Goal: Contribute content

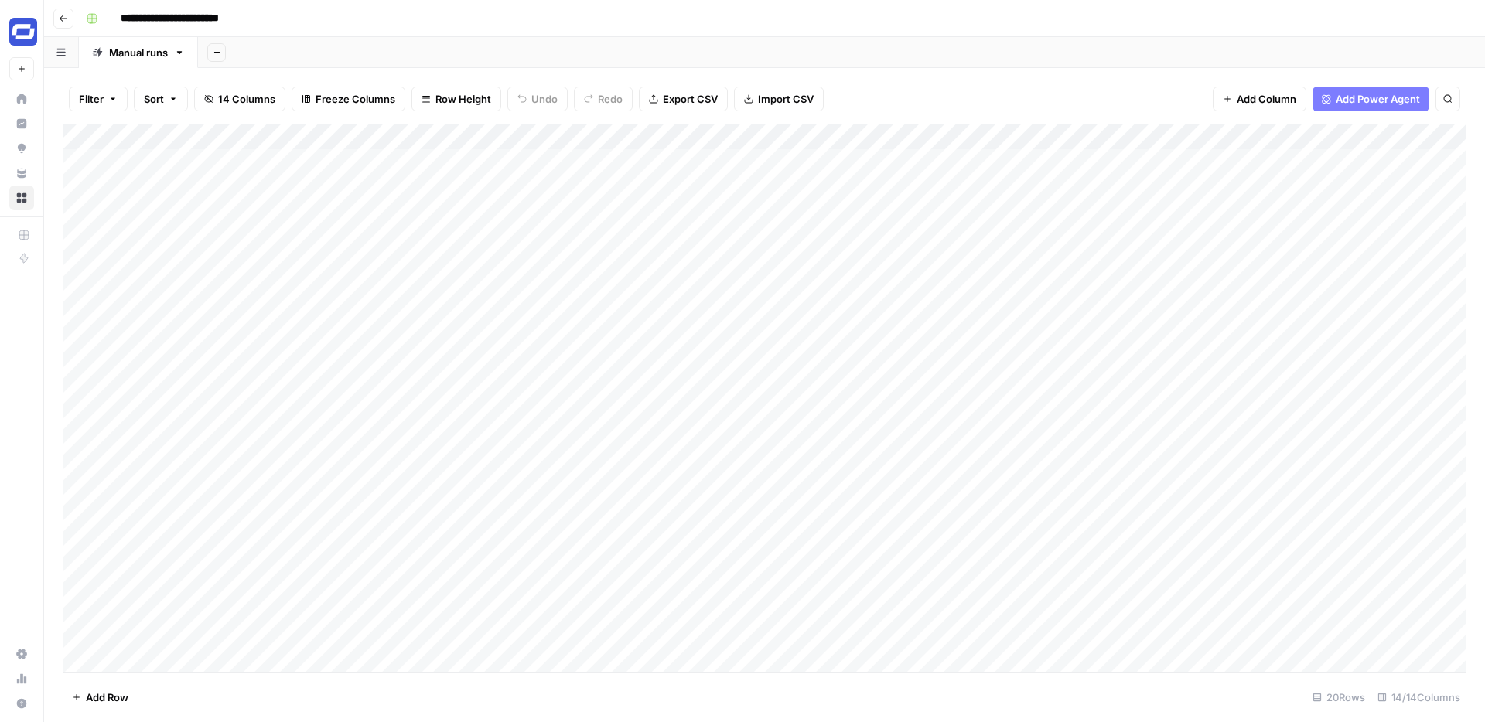
scroll to position [29, 0]
click at [166, 662] on div "Add Column" at bounding box center [764, 398] width 1403 height 548
paste textarea "**********"
type textarea "**********"
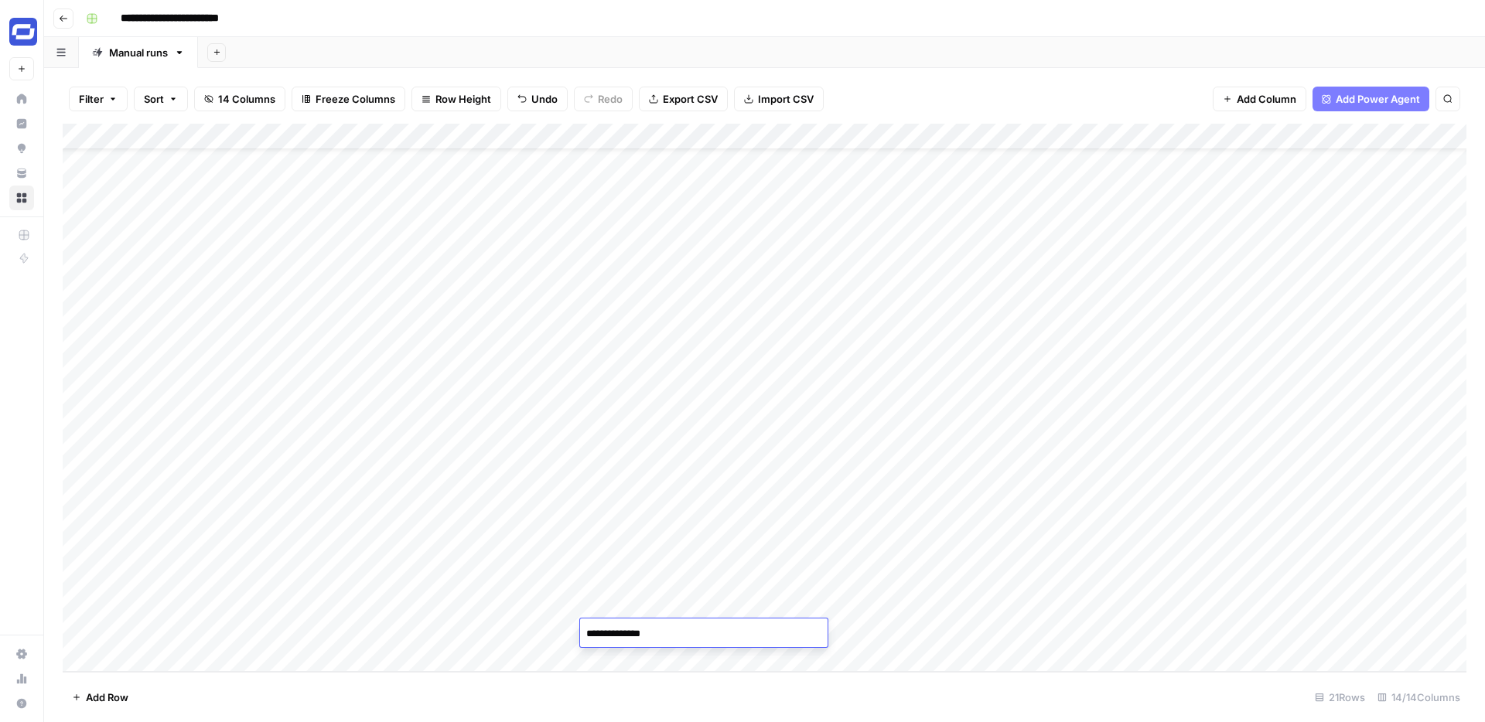
type textarea "**********"
click at [787, 631] on div "Add Column" at bounding box center [764, 398] width 1403 height 548
click at [787, 631] on div at bounding box center [789, 633] width 141 height 29
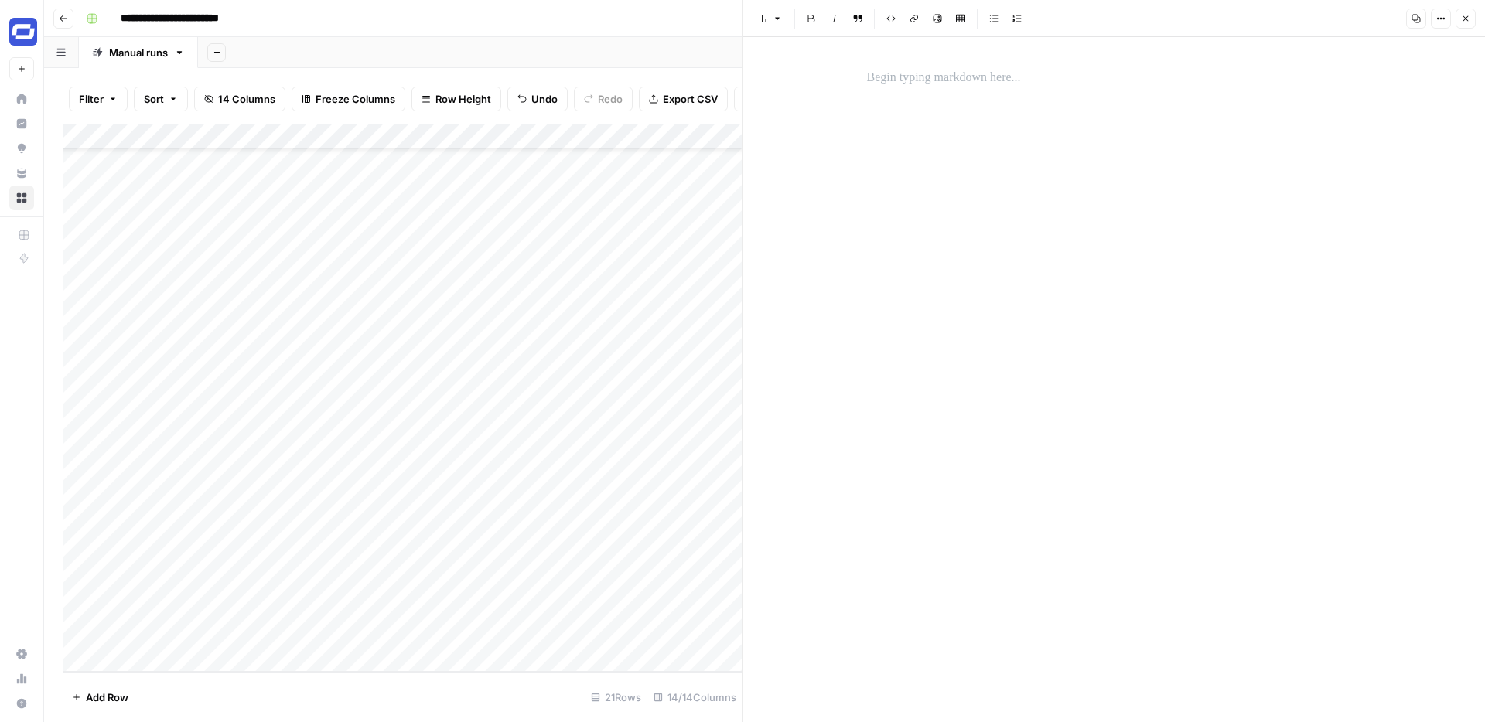
click at [931, 274] on div at bounding box center [1114, 379] width 513 height 685
click at [902, 84] on p at bounding box center [1114, 78] width 495 height 20
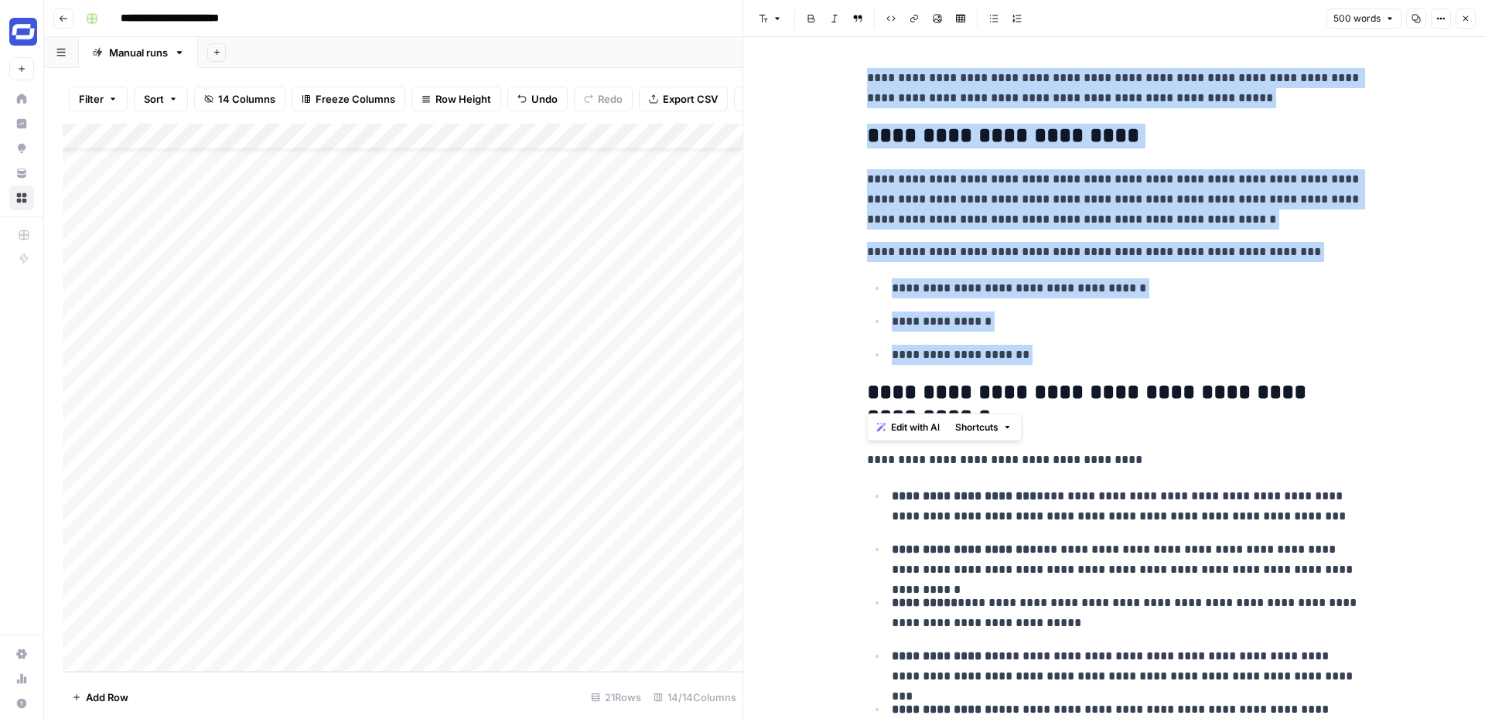
drag, startPoint x: 1055, startPoint y: 365, endPoint x: 851, endPoint y: 79, distance: 351.5
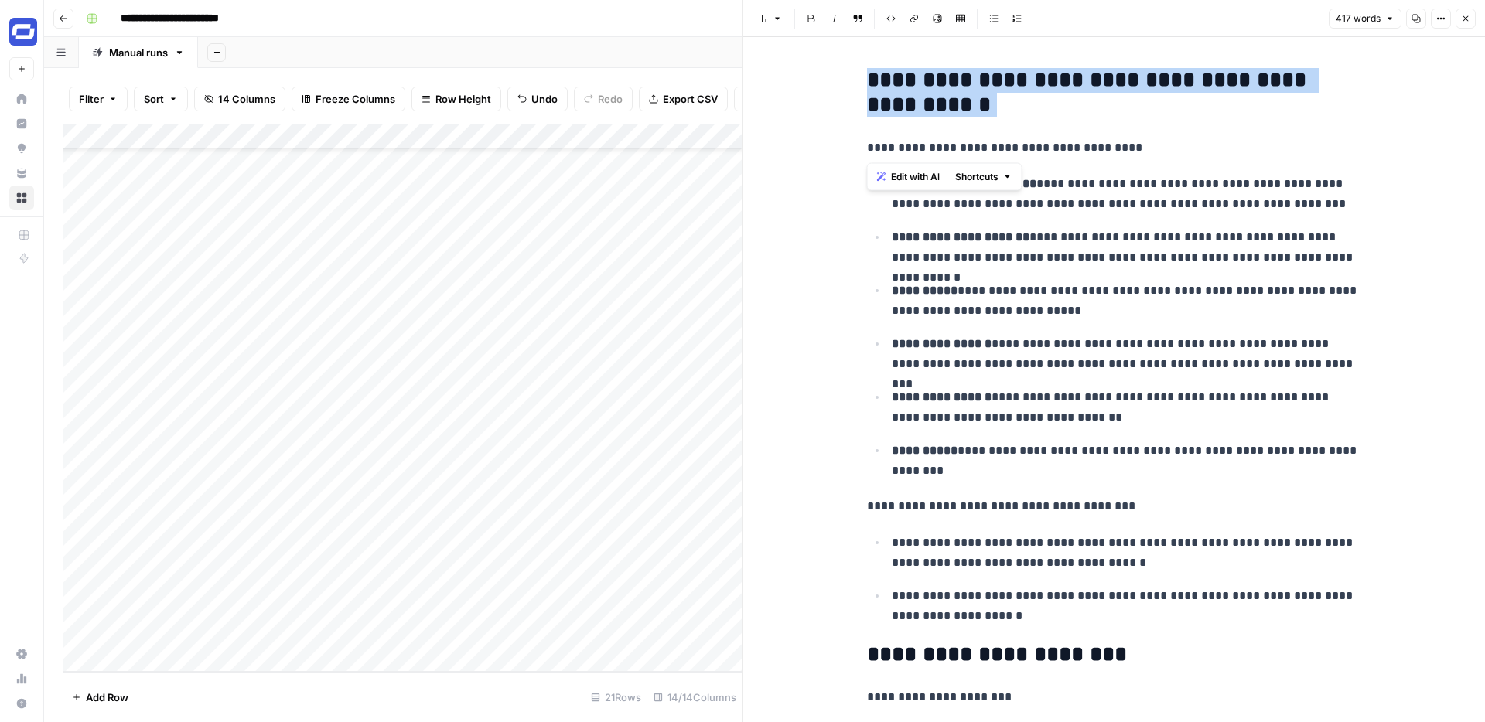
drag, startPoint x: 1001, startPoint y: 119, endPoint x: 857, endPoint y: 87, distance: 148.2
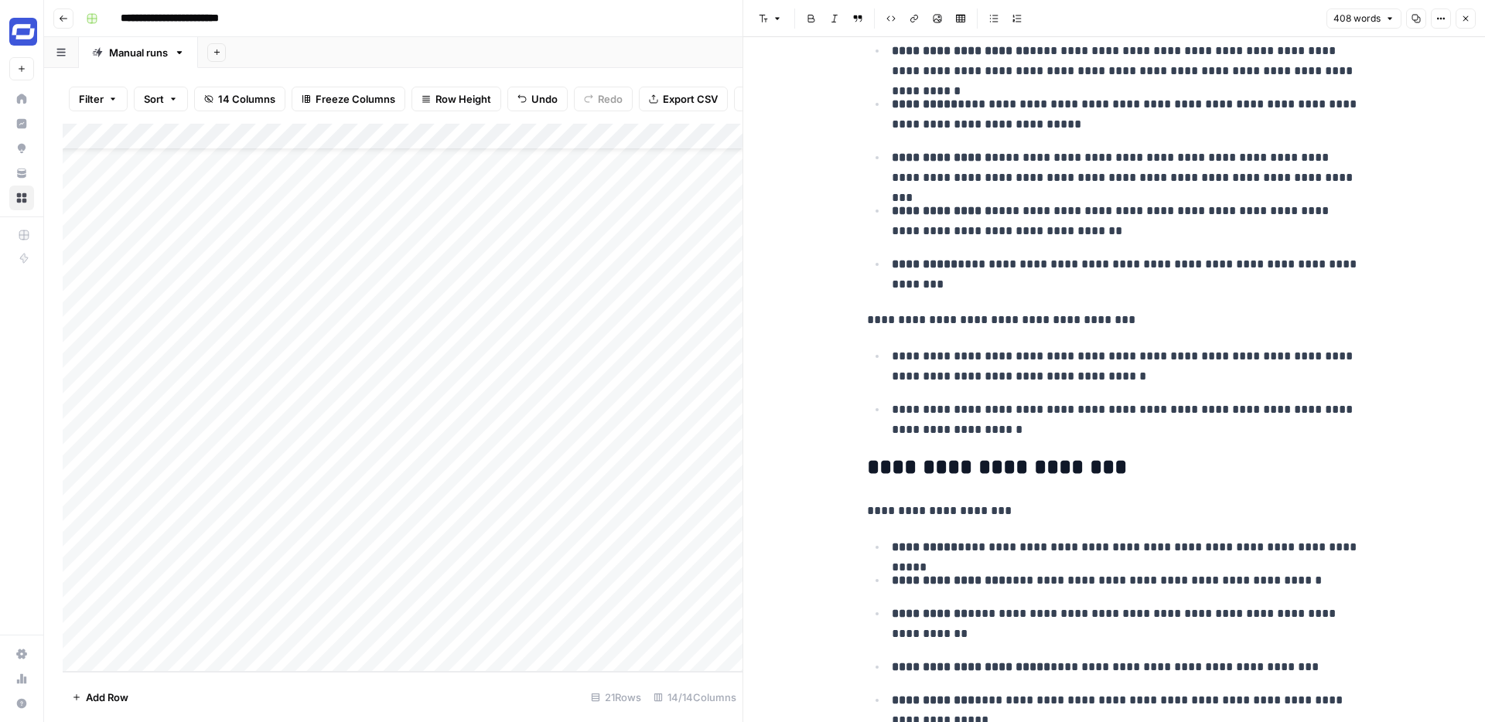
scroll to position [118, 0]
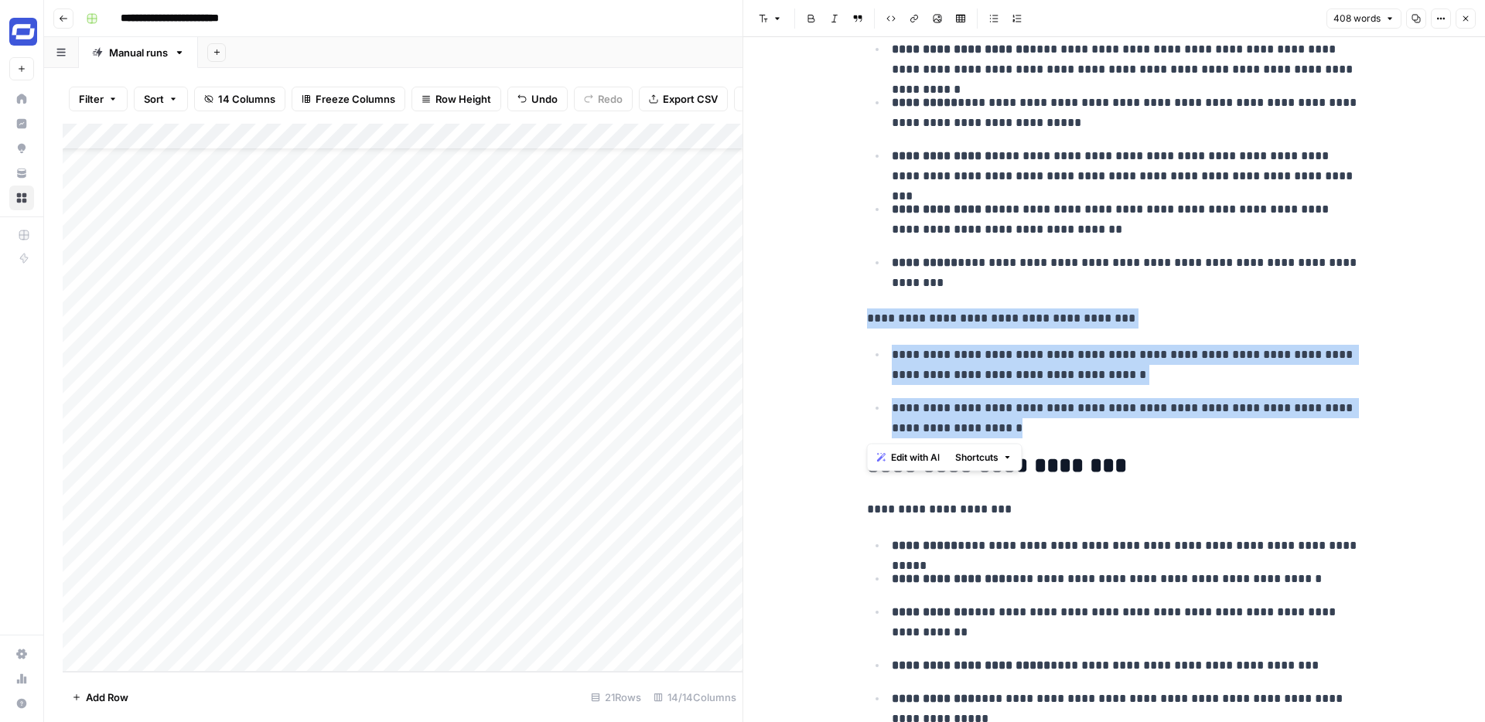
drag, startPoint x: 1042, startPoint y: 425, endPoint x: 855, endPoint y: 314, distance: 217.7
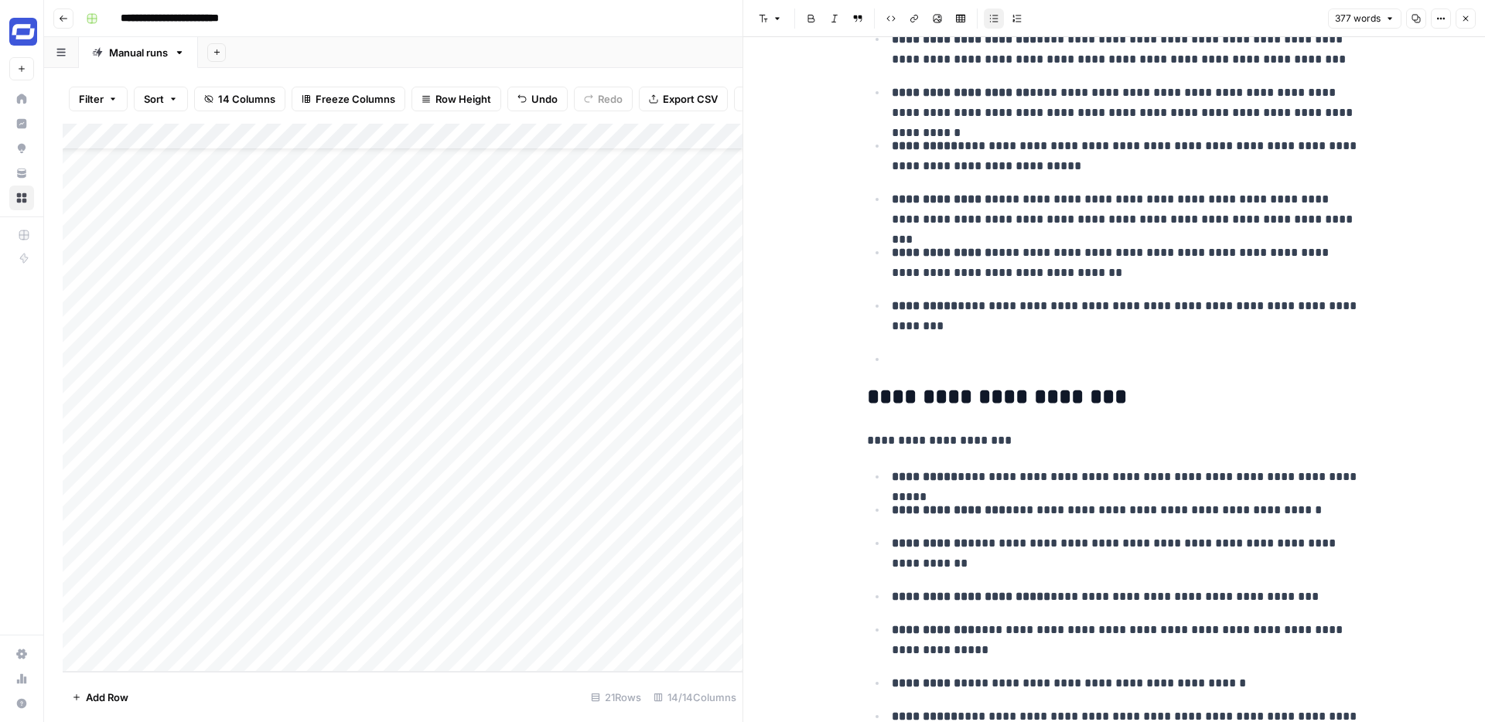
scroll to position [0, 0]
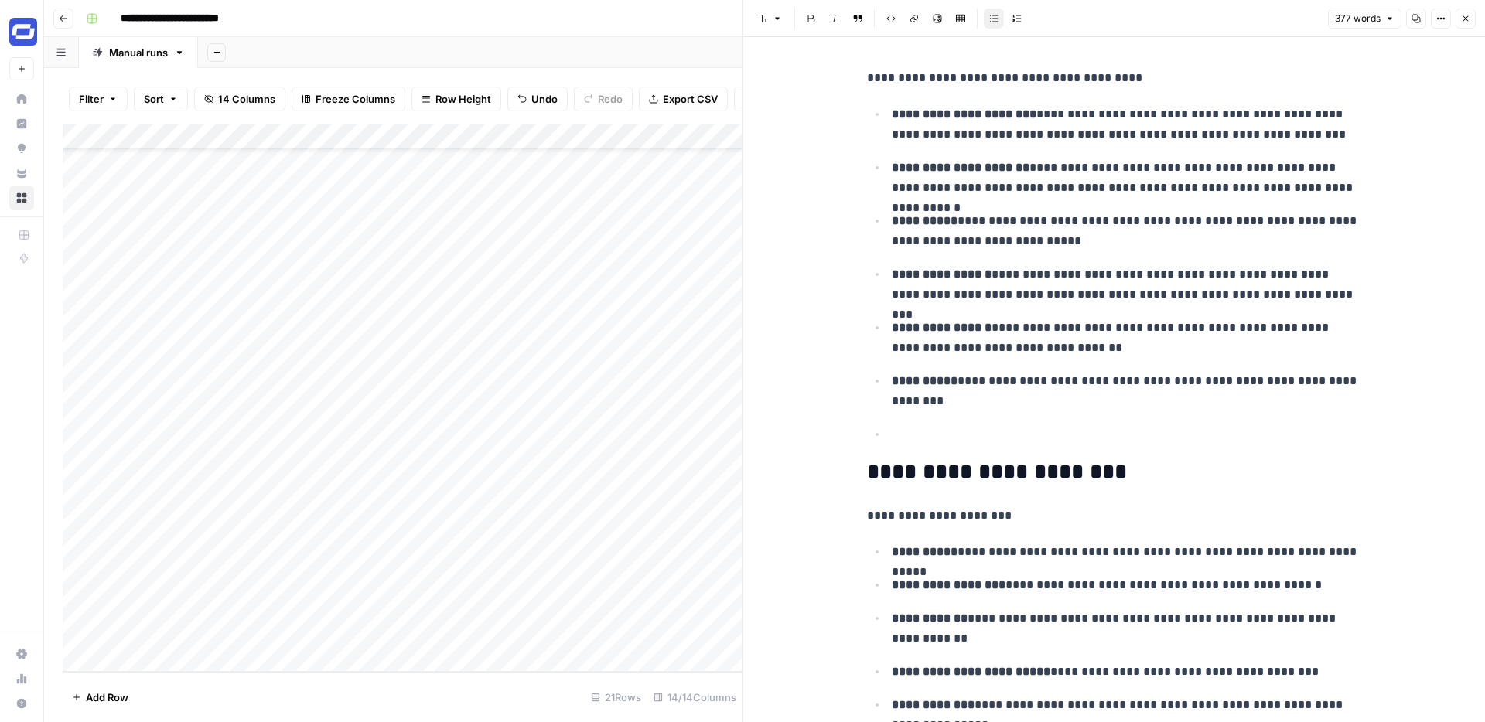
click at [1459, 21] on button "Close" at bounding box center [1465, 19] width 20 height 20
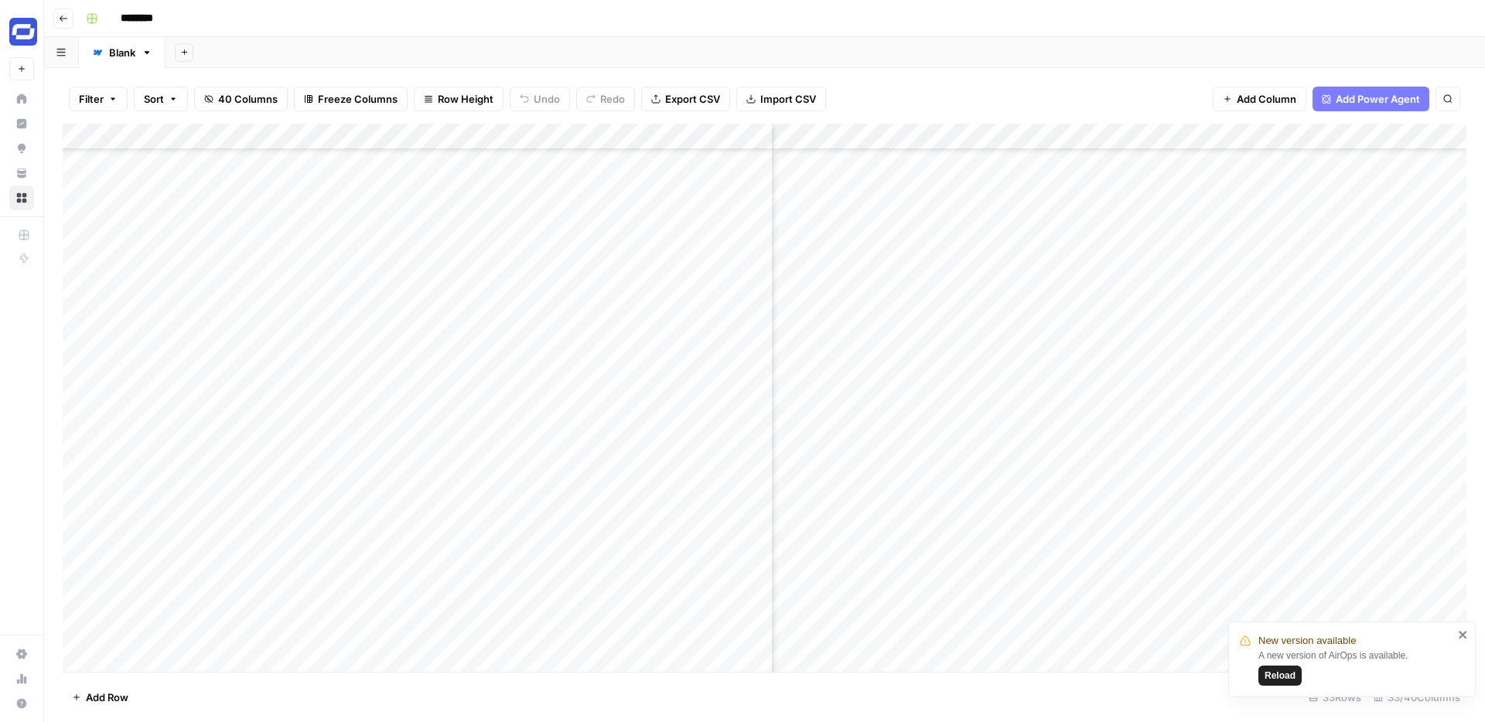
scroll to position [370, 1456]
